Goal: Task Accomplishment & Management: Manage account settings

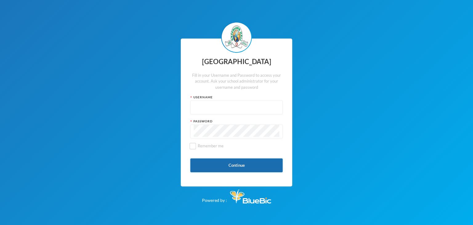
type input "glhc21"
click at [238, 163] on button "Continue" at bounding box center [236, 165] width 92 height 14
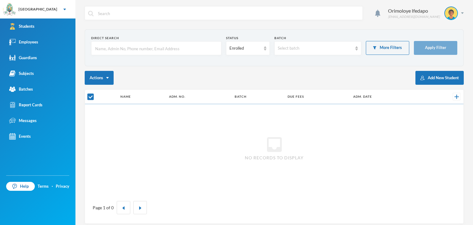
checkbox input "false"
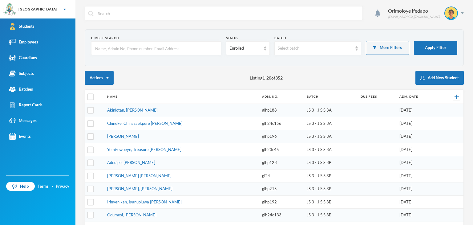
click at [132, 47] on input "text" at bounding box center [157, 49] width 124 height 14
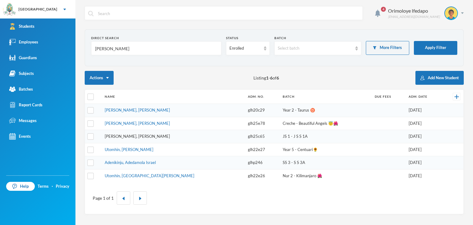
type input "[PERSON_NAME]"
click at [131, 137] on link "[PERSON_NAME], [PERSON_NAME]" at bounding box center [137, 136] width 65 height 5
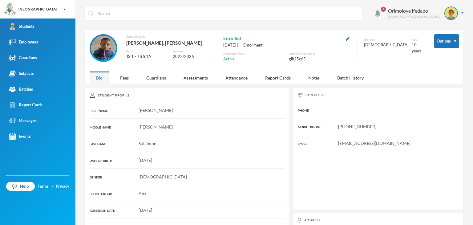
click at [125, 90] on div "Student Profile FIRST NAME [PERSON_NAME] NAME [PERSON_NAME] LAST NAME Sulaimon …" at bounding box center [187, 195] width 205 height 214
click at [125, 77] on div "Fees" at bounding box center [125, 77] width 22 height 13
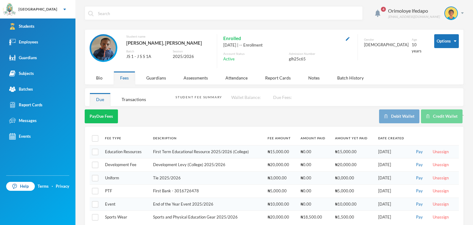
scroll to position [9, 0]
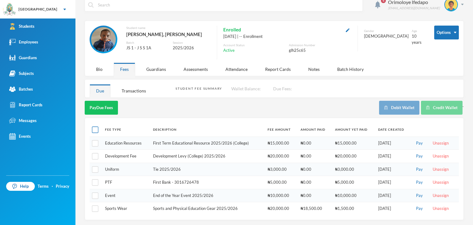
click at [97, 131] on input "checkbox" at bounding box center [95, 130] width 6 height 6
checkbox input "true"
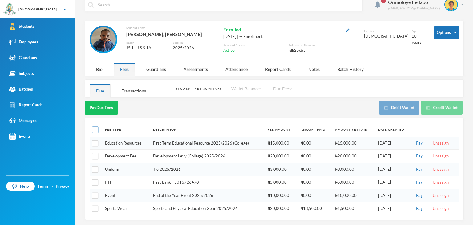
checkbox input "true"
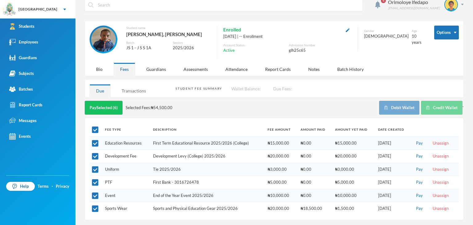
click at [125, 89] on div "Transactions" at bounding box center [133, 90] width 37 height 13
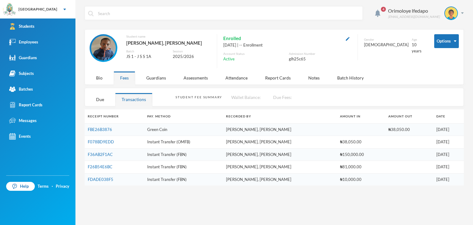
scroll to position [0, 0]
click at [101, 98] on div "Due" at bounding box center [100, 99] width 21 height 13
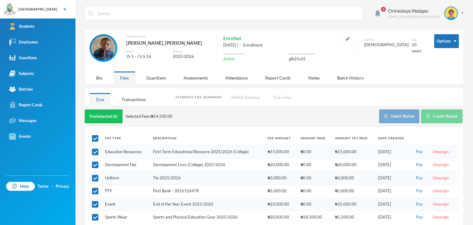
scroll to position [9, 0]
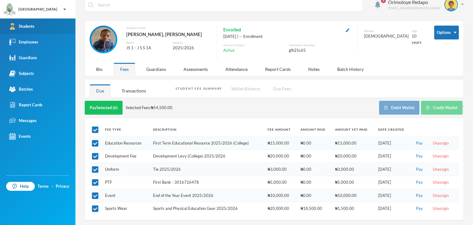
click at [38, 27] on link "Students" at bounding box center [38, 26] width 76 height 16
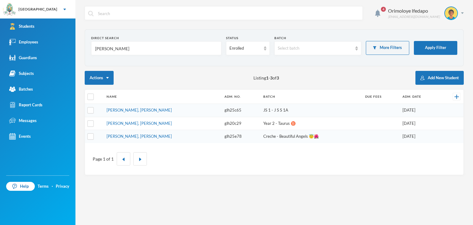
click at [149, 53] on input "[PERSON_NAME]" at bounding box center [157, 49] width 124 height 14
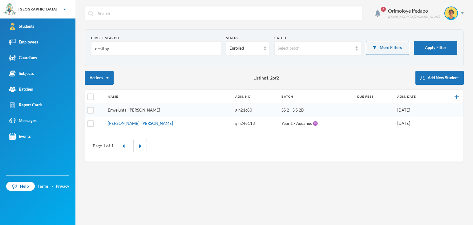
type input "destiny"
click at [138, 110] on link "Enwelunta, [PERSON_NAME]" at bounding box center [134, 110] width 52 height 5
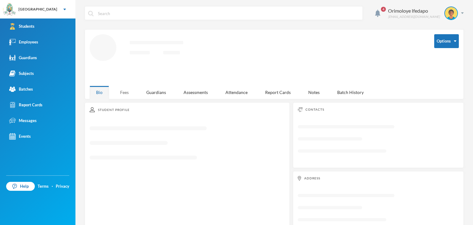
click at [126, 92] on div "Fees" at bounding box center [125, 92] width 22 height 13
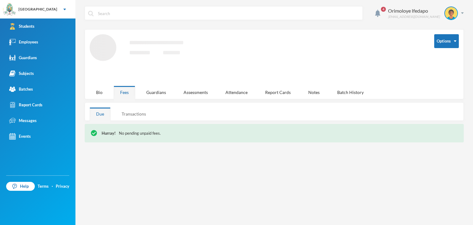
click at [138, 114] on div "Transactions" at bounding box center [133, 113] width 37 height 13
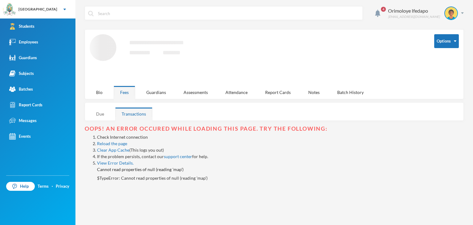
click at [103, 116] on div "Due" at bounding box center [100, 113] width 21 height 13
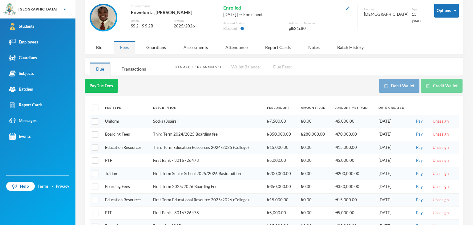
scroll to position [61, 0]
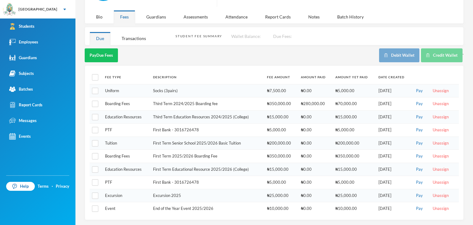
click at [141, 36] on div "Transactions" at bounding box center [133, 38] width 37 height 13
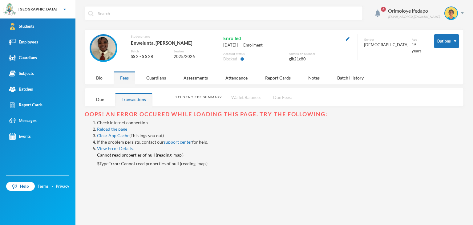
scroll to position [0, 0]
click at [105, 100] on div "Due" at bounding box center [100, 99] width 21 height 13
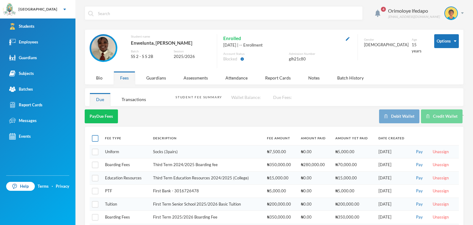
click at [96, 136] on input "checkbox" at bounding box center [95, 138] width 6 height 6
checkbox input "true"
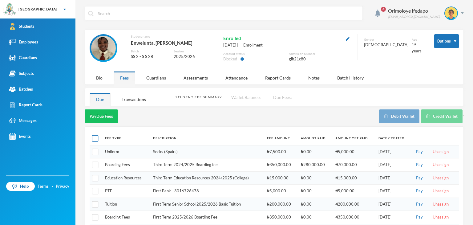
checkbox input "true"
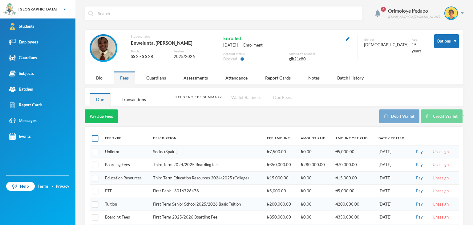
checkbox input "true"
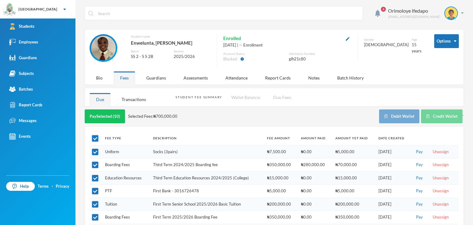
click at [97, 138] on input "checkbox" at bounding box center [95, 138] width 6 height 6
checkbox input "false"
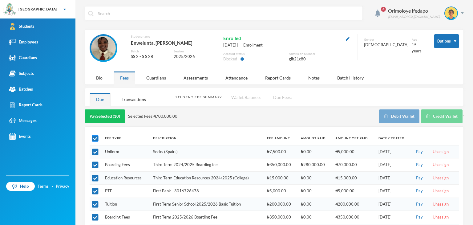
checkbox input "false"
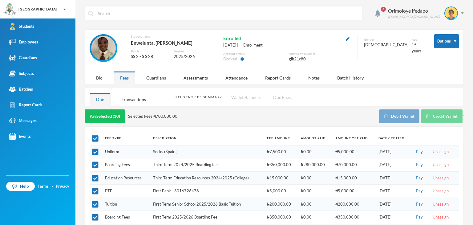
checkbox input "false"
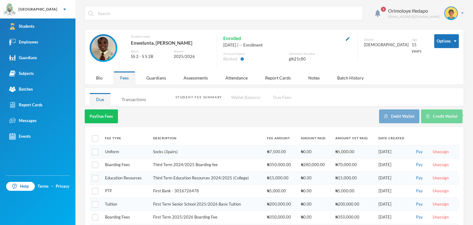
click at [134, 100] on div "Transactions" at bounding box center [133, 99] width 37 height 13
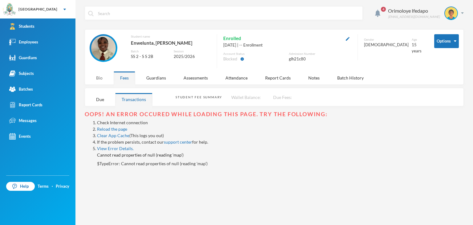
click at [104, 79] on div "Bio" at bounding box center [99, 77] width 19 height 13
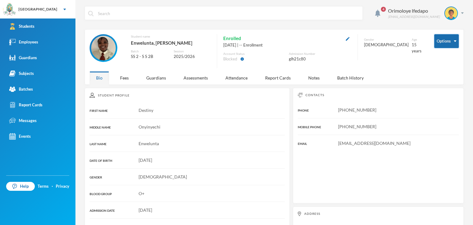
click at [449, 43] on button "Options" at bounding box center [447, 41] width 25 height 14
click at [455, 11] on div "Orimoloye Ifedapo [EMAIL_ADDRESS][DOMAIN_NAME]" at bounding box center [424, 13] width 80 height 14
click at [449, 46] on button "Logout" at bounding box center [443, 44] width 28 height 9
